Goal: Book appointment/travel/reservation

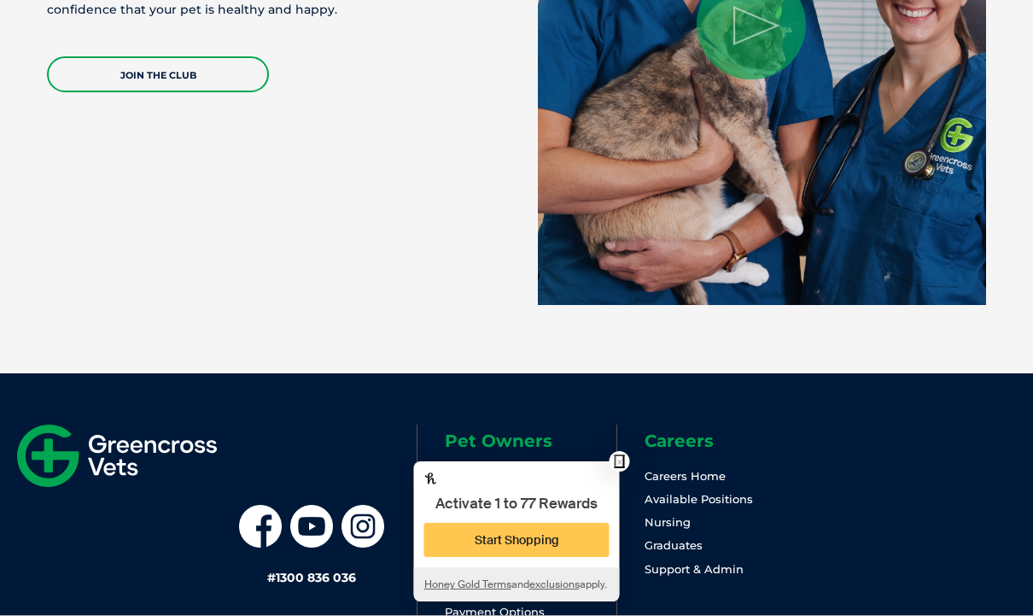
scroll to position [3685, 0]
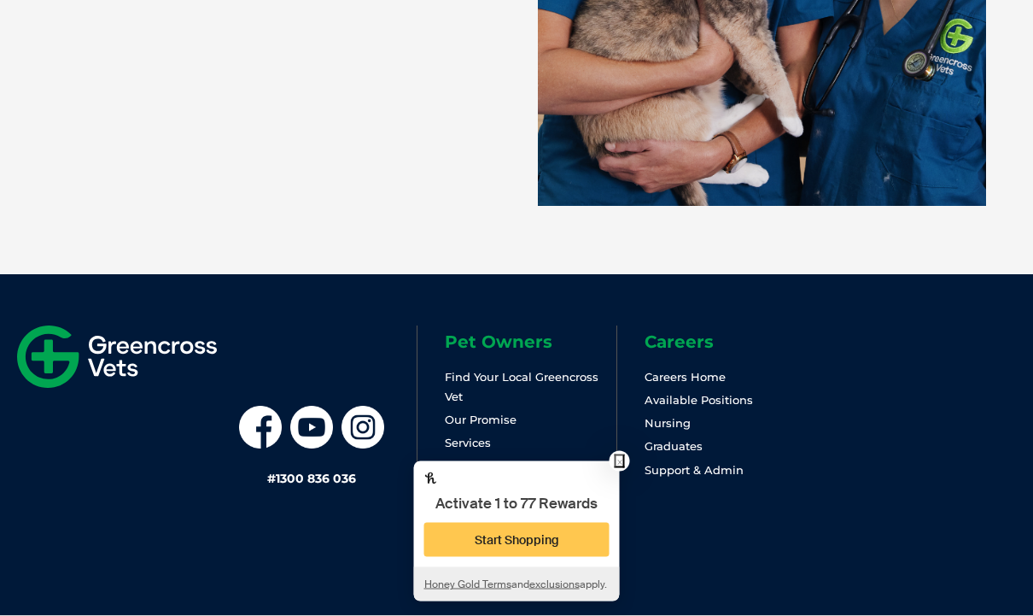
click at [622, 468] on button "×" at bounding box center [620, 461] width 10 height 14
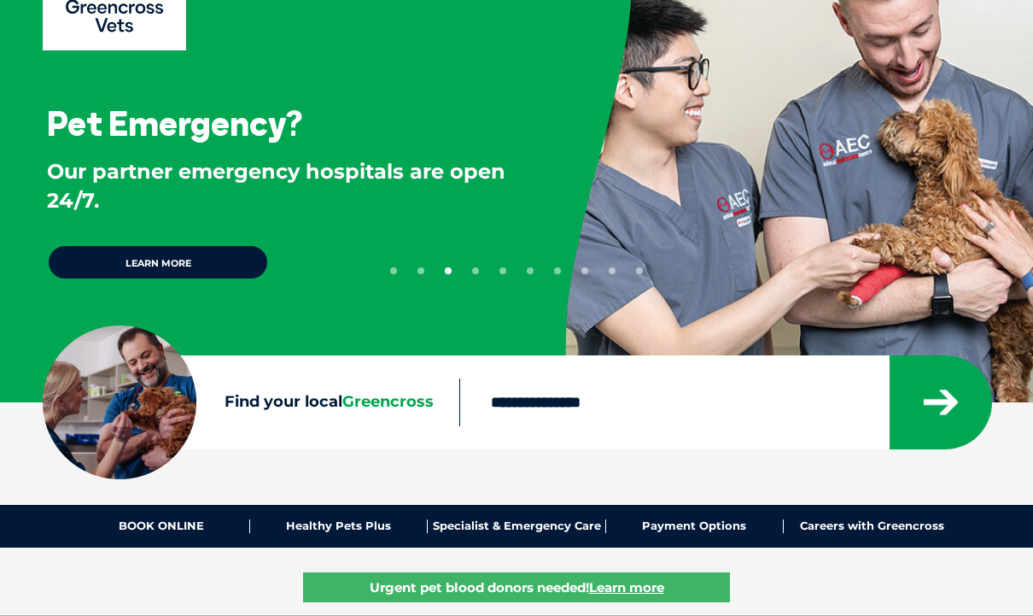
scroll to position [67, 0]
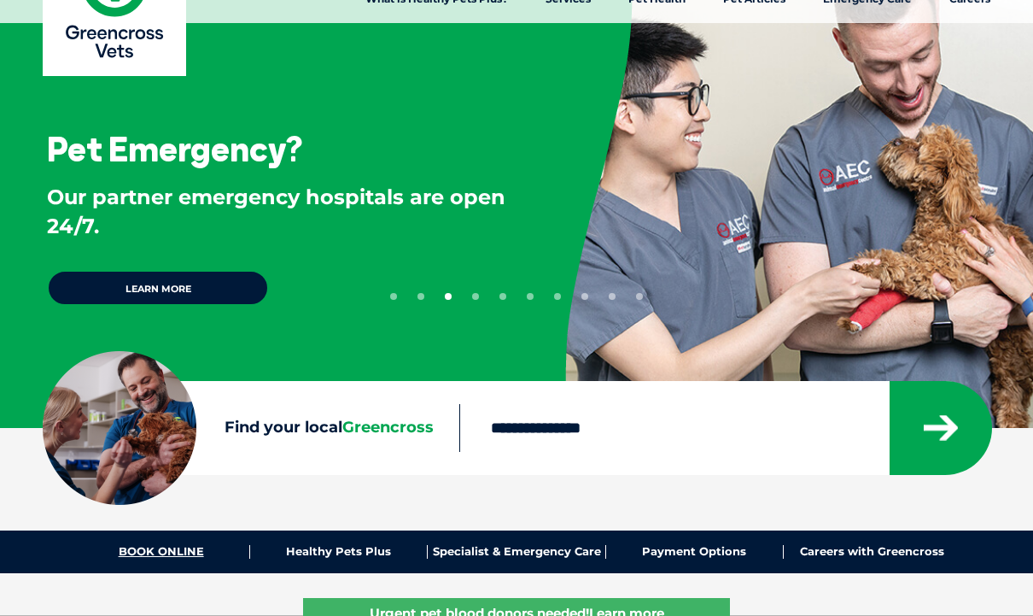
click at [188, 549] on link "BOOK ONLINE" at bounding box center [162, 552] width 178 height 14
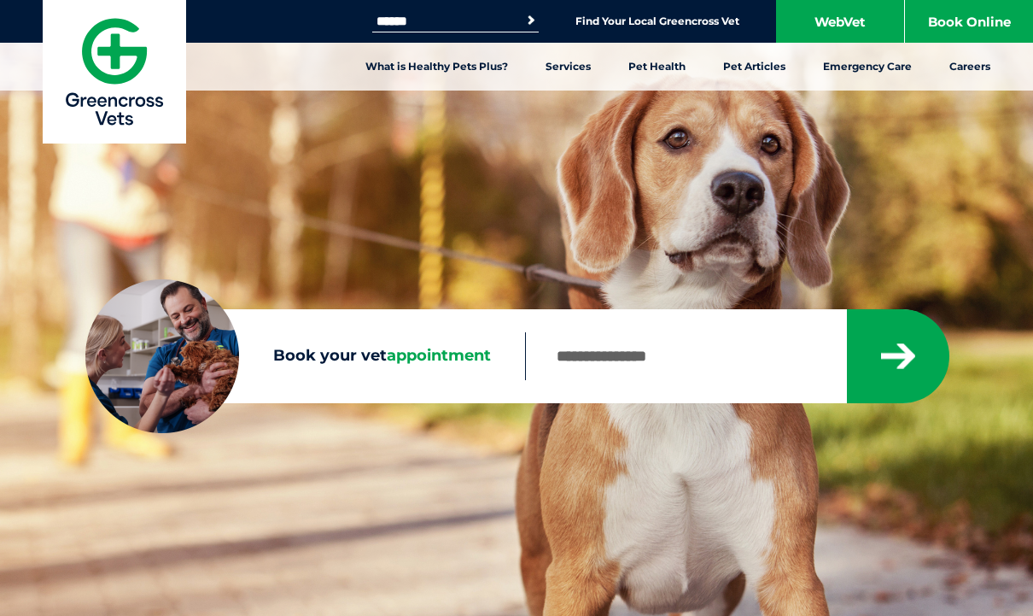
click at [621, 371] on input "Book your vet appointment" at bounding box center [685, 356] width 320 height 48
type input "*"
type input "****"
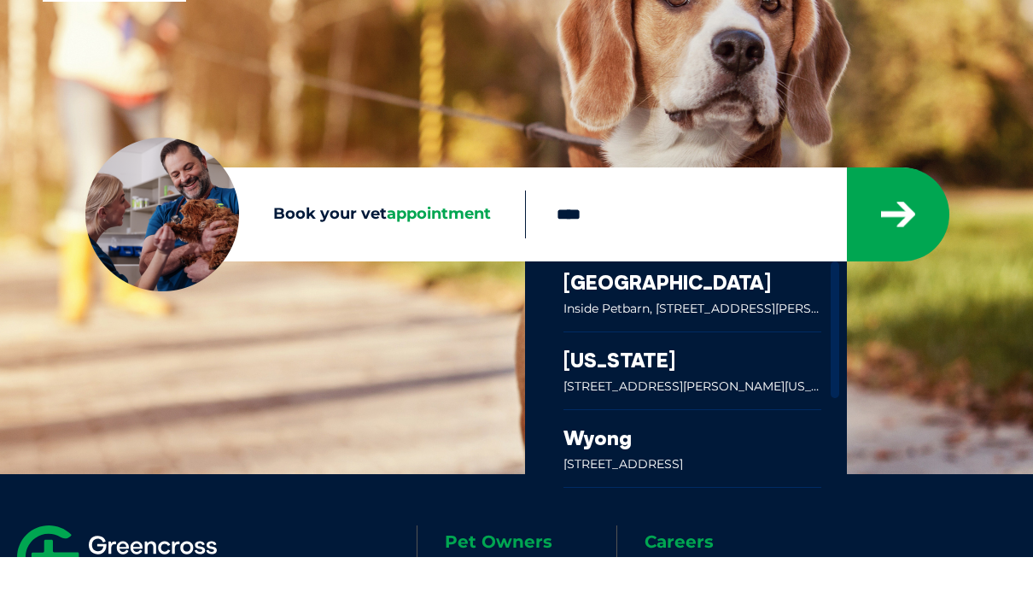
scroll to position [84, 0]
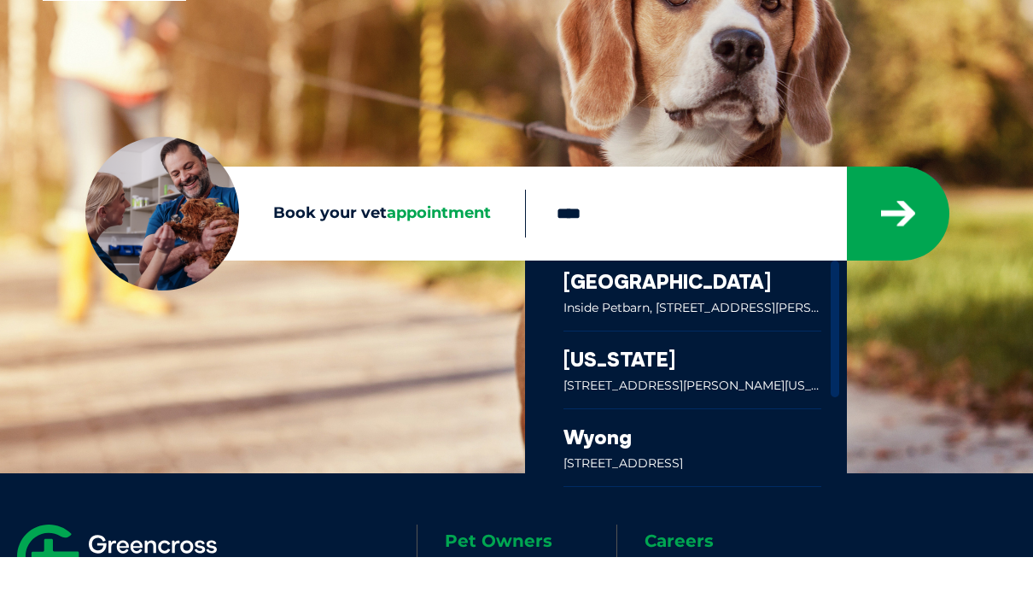
click at [653, 331] on link at bounding box center [692, 354] width 258 height 70
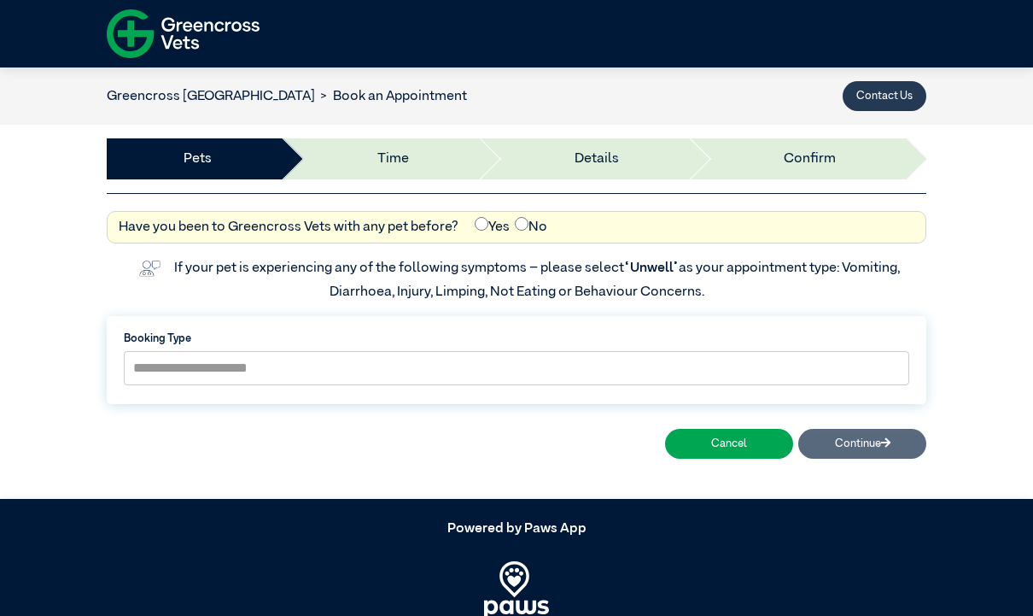
click at [885, 89] on button "Contact Us" at bounding box center [885, 96] width 84 height 30
